Goal: Task Accomplishment & Management: Complete application form

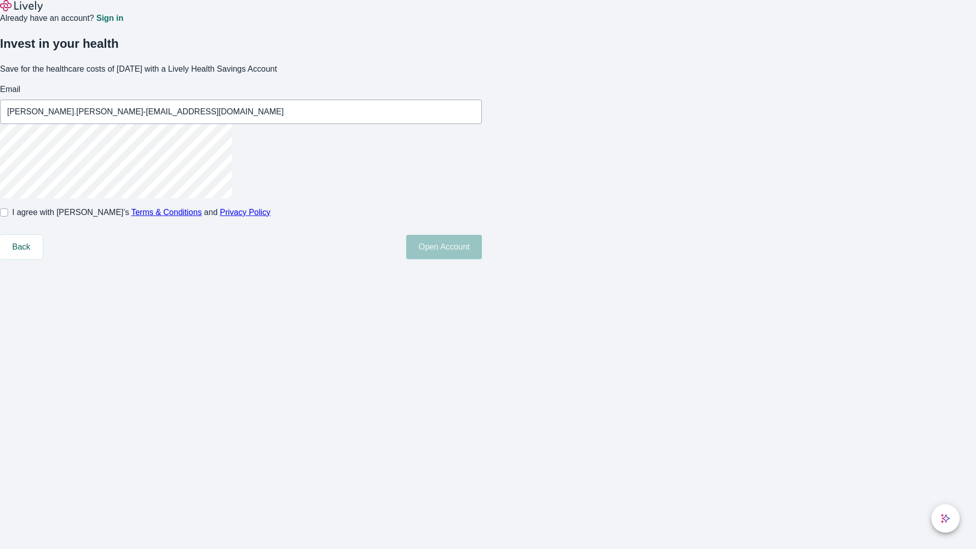
click at [8, 217] on input "I agree with Lively’s Terms & Conditions and Privacy Policy" at bounding box center [4, 213] width 8 height 8
checkbox input "true"
click at [482, 259] on button "Open Account" at bounding box center [444, 247] width 76 height 24
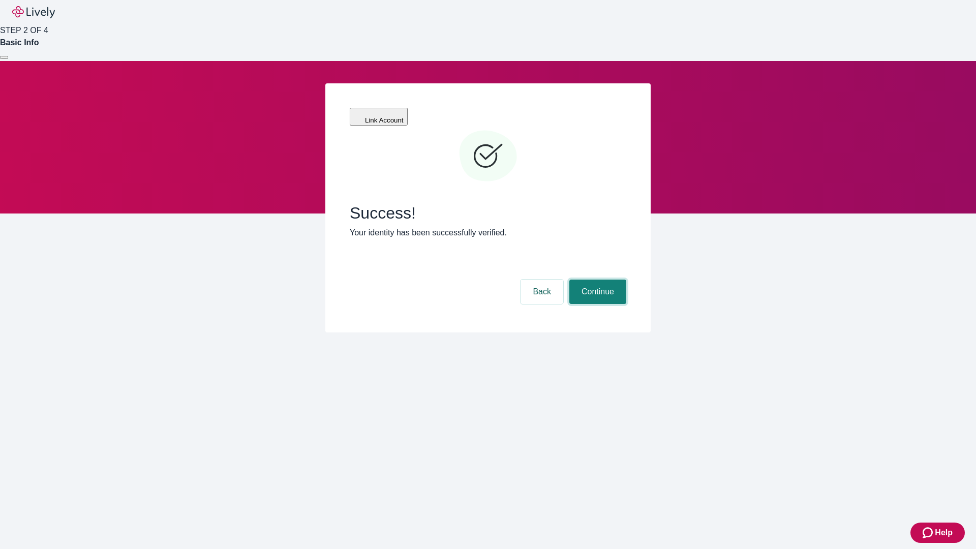
click at [597, 280] on button "Continue" at bounding box center [598, 292] width 57 height 24
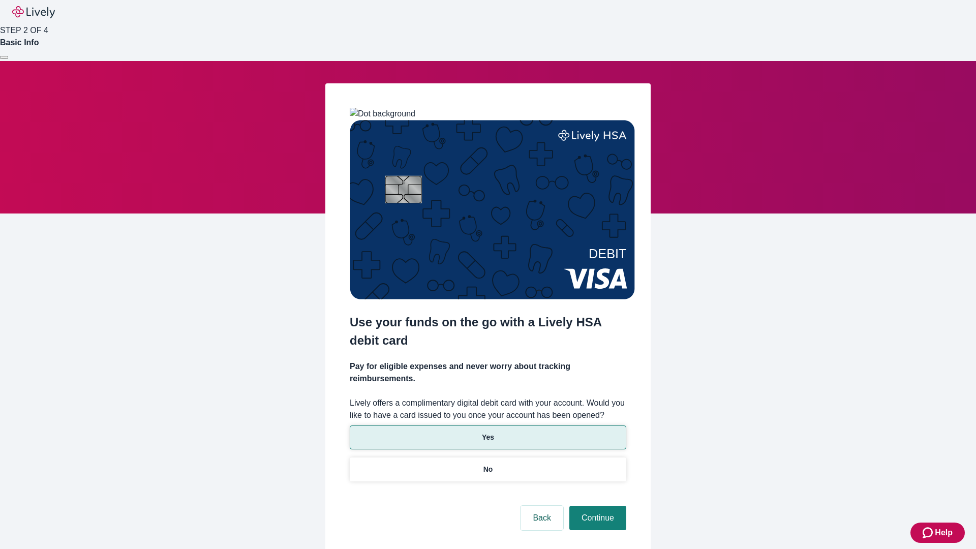
click at [488, 432] on p "Yes" at bounding box center [488, 437] width 12 height 11
click at [597, 506] on button "Continue" at bounding box center [598, 518] width 57 height 24
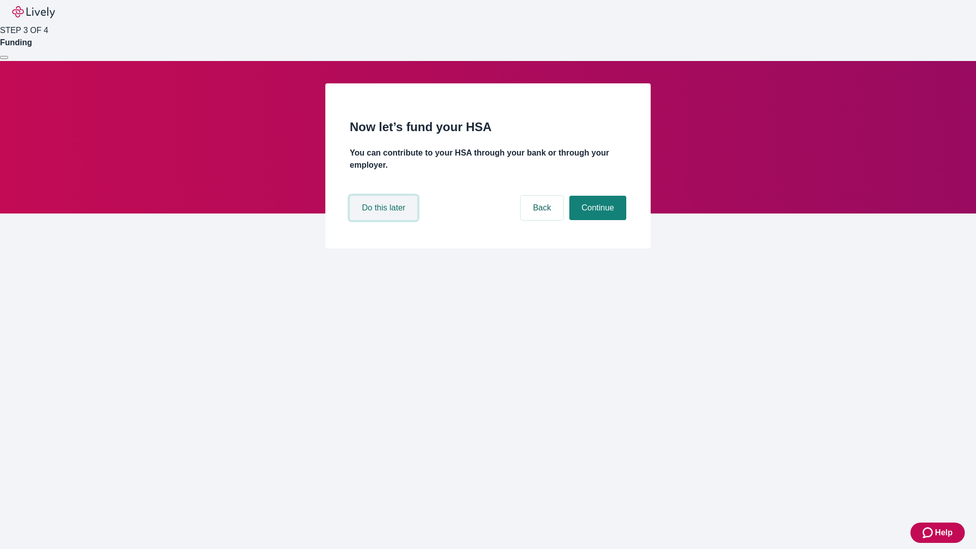
click at [385, 220] on button "Do this later" at bounding box center [384, 208] width 68 height 24
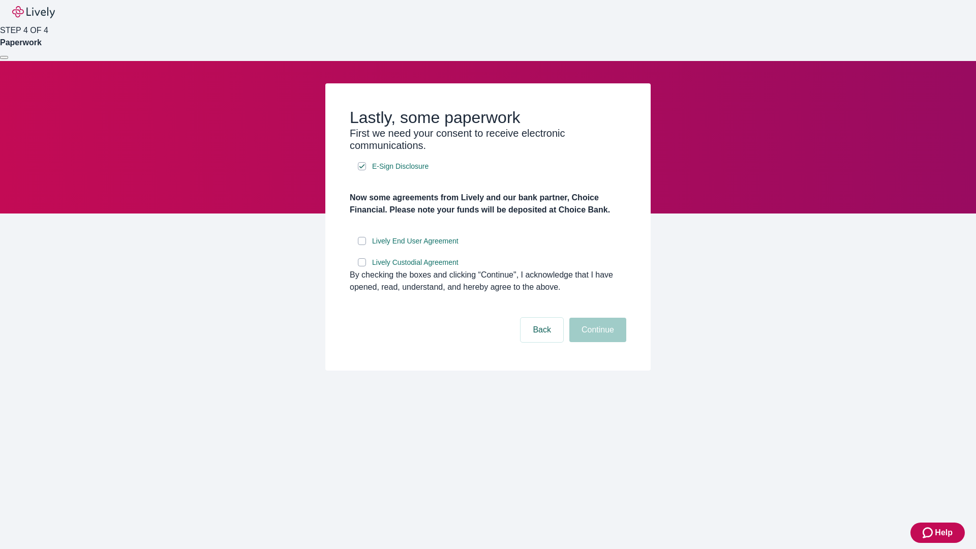
click at [362, 245] on input "Lively End User Agreement" at bounding box center [362, 241] width 8 height 8
checkbox input "true"
click at [362, 267] on input "Lively Custodial Agreement" at bounding box center [362, 262] width 8 height 8
checkbox input "true"
click at [597, 342] on button "Continue" at bounding box center [598, 330] width 57 height 24
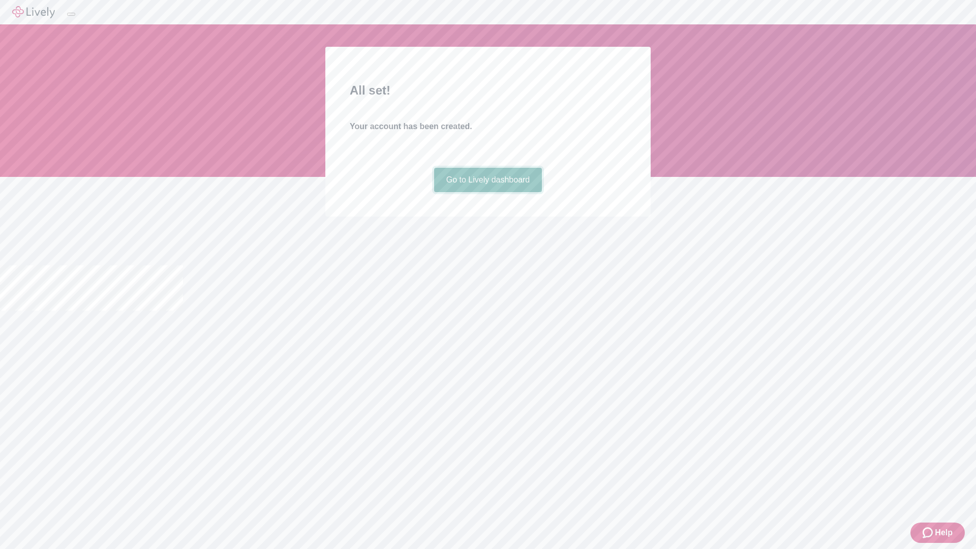
click at [488, 192] on link "Go to Lively dashboard" at bounding box center [488, 180] width 108 height 24
